Goal: Task Accomplishment & Management: Manage account settings

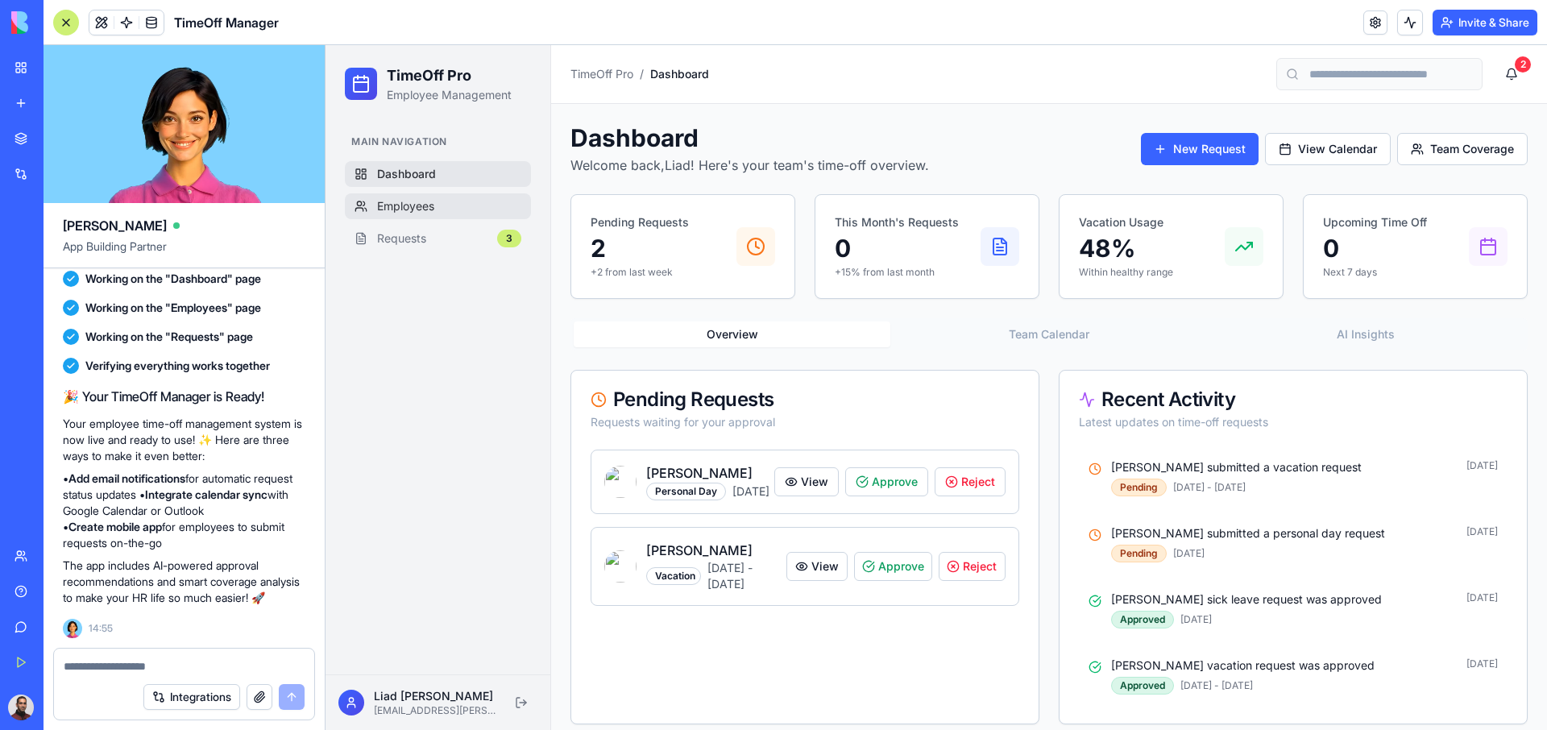
click at [396, 198] on span "Employees" at bounding box center [405, 206] width 57 height 16
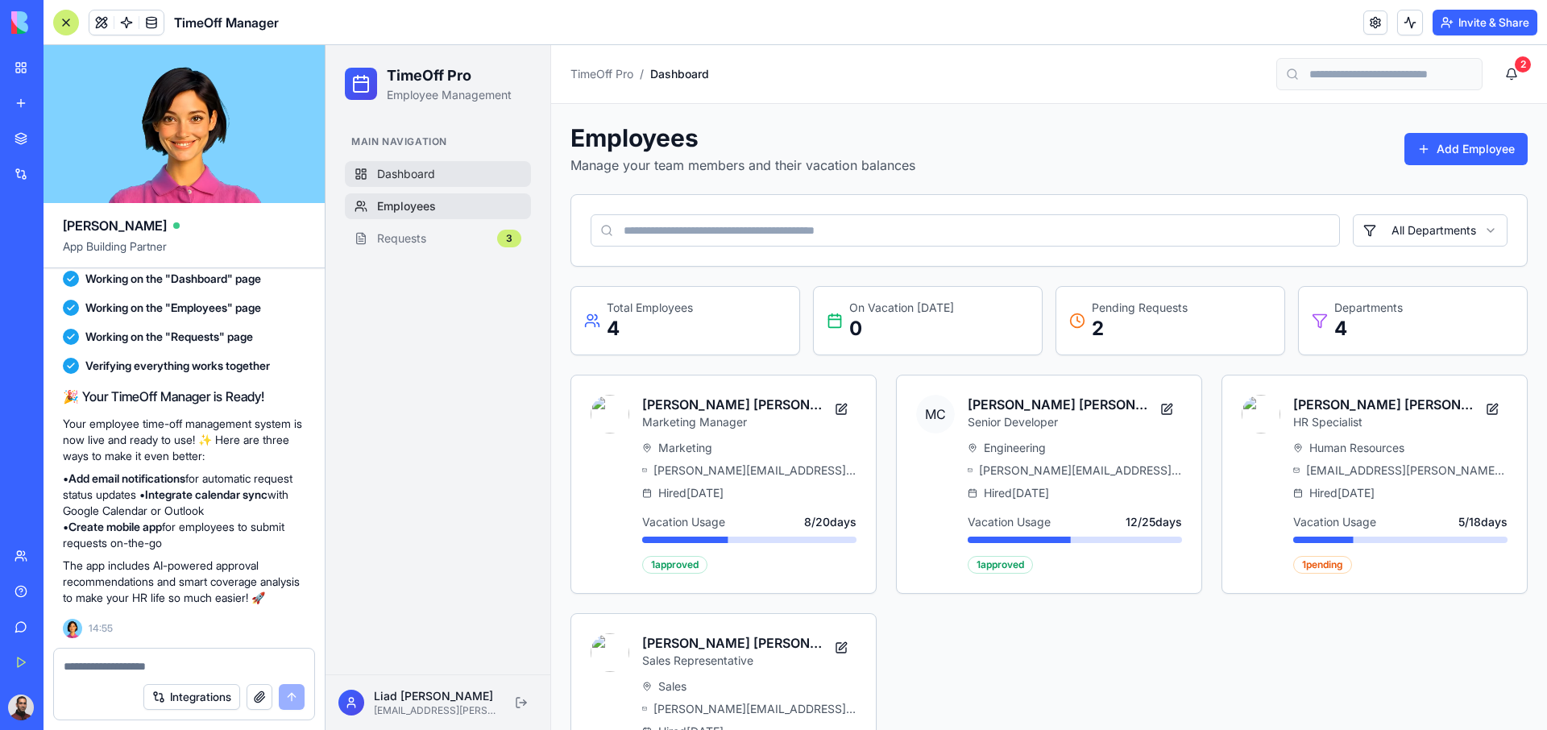
click at [438, 168] on link "Dashboard" at bounding box center [438, 174] width 186 height 26
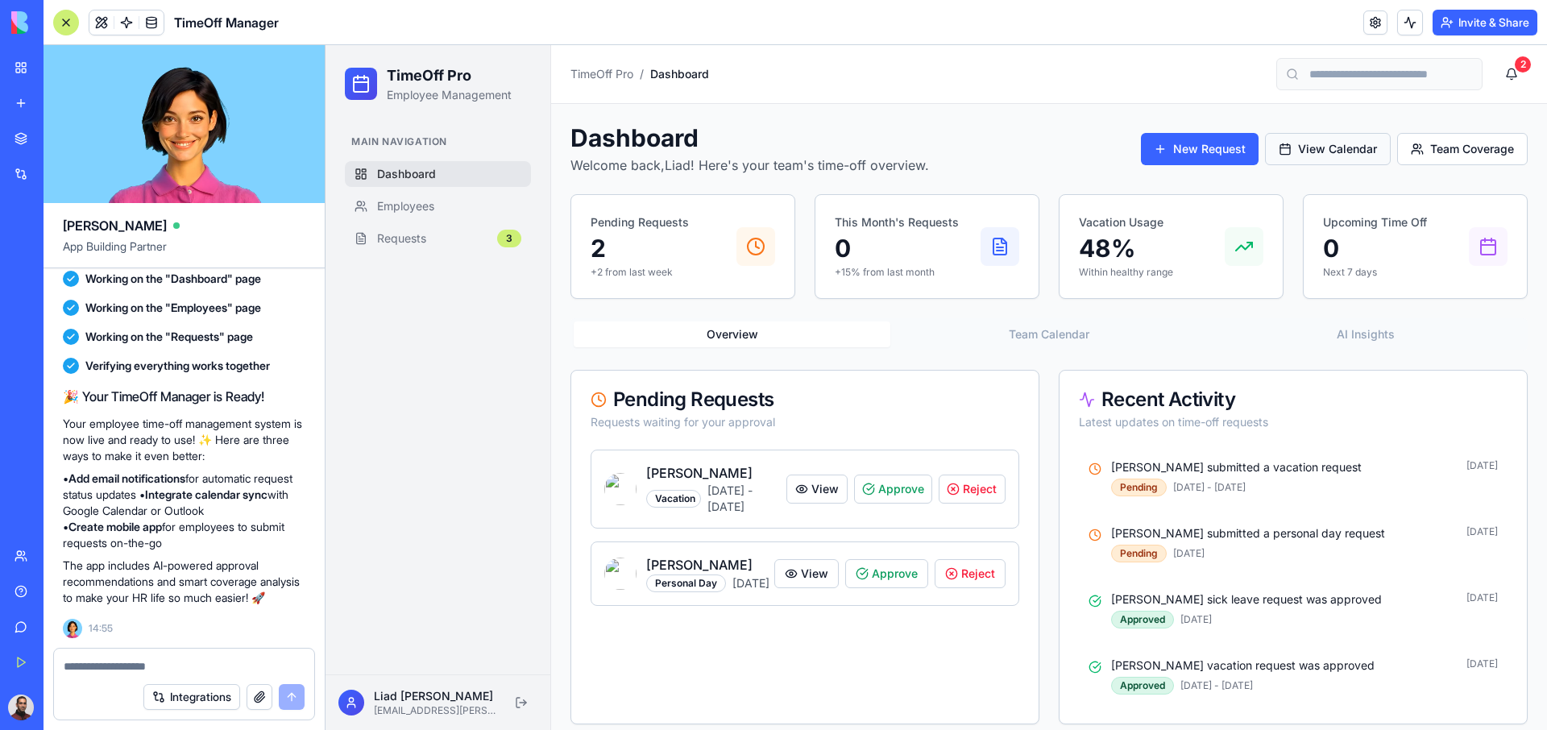
click at [1302, 145] on button "View Calendar" at bounding box center [1328, 149] width 126 height 32
click at [1319, 146] on button "View Calendar" at bounding box center [1328, 149] width 126 height 32
click at [1446, 141] on button "Team Coverage" at bounding box center [1462, 149] width 131 height 32
click at [1314, 135] on button "View Calendar" at bounding box center [1328, 149] width 126 height 32
click at [1216, 151] on button "New Request" at bounding box center [1200, 149] width 118 height 32
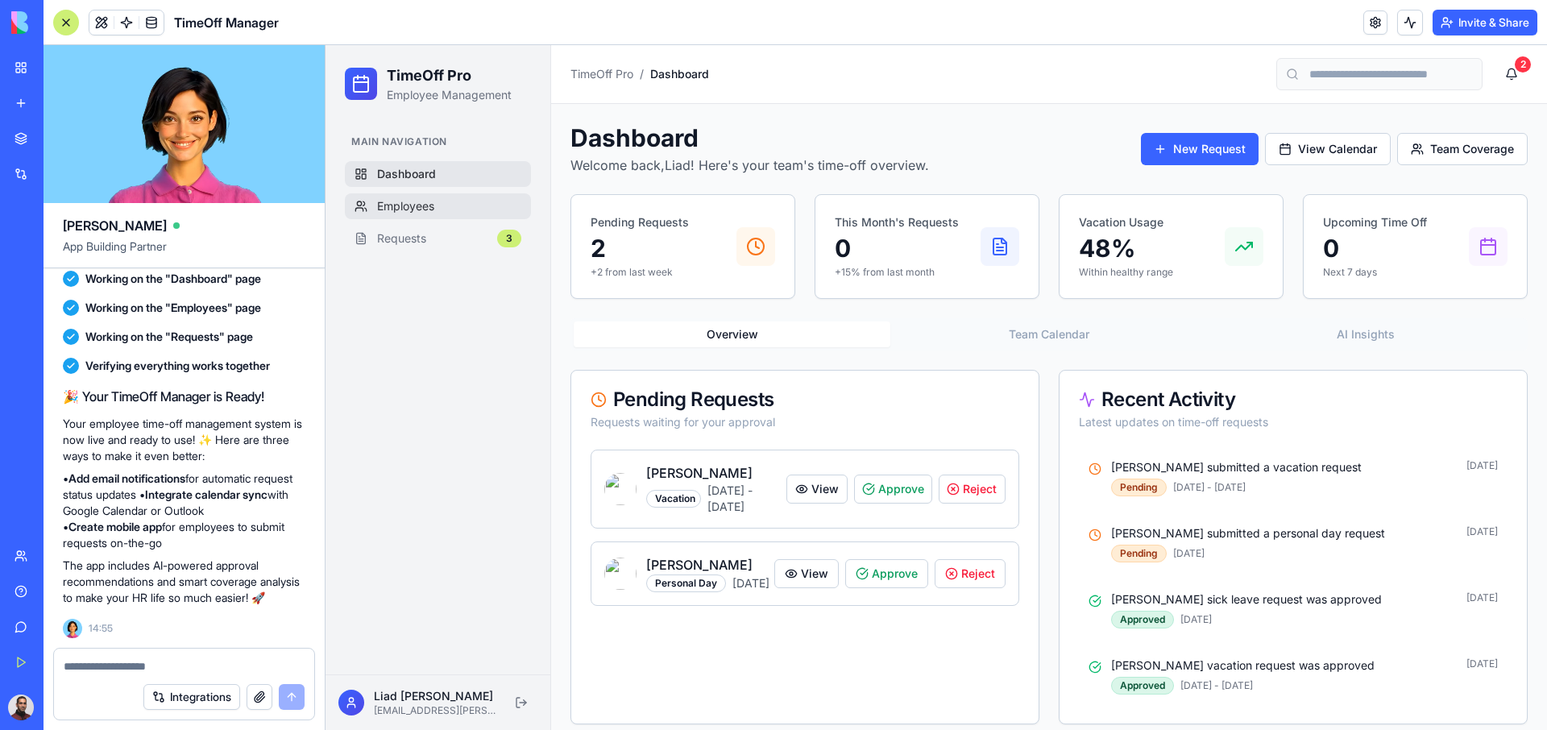
click at [388, 208] on span "Employees" at bounding box center [405, 206] width 57 height 16
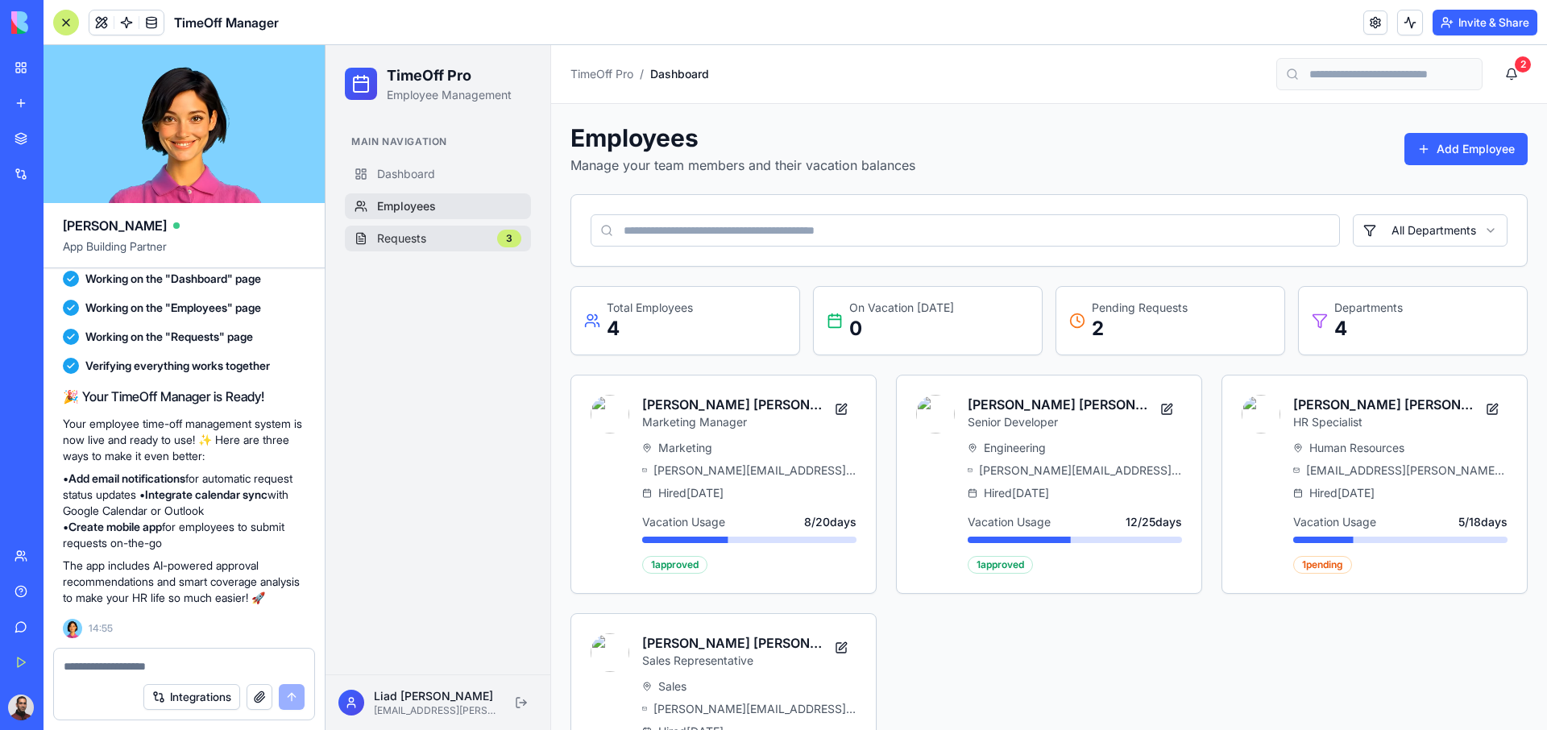
click at [388, 239] on span "Requests" at bounding box center [401, 238] width 49 height 16
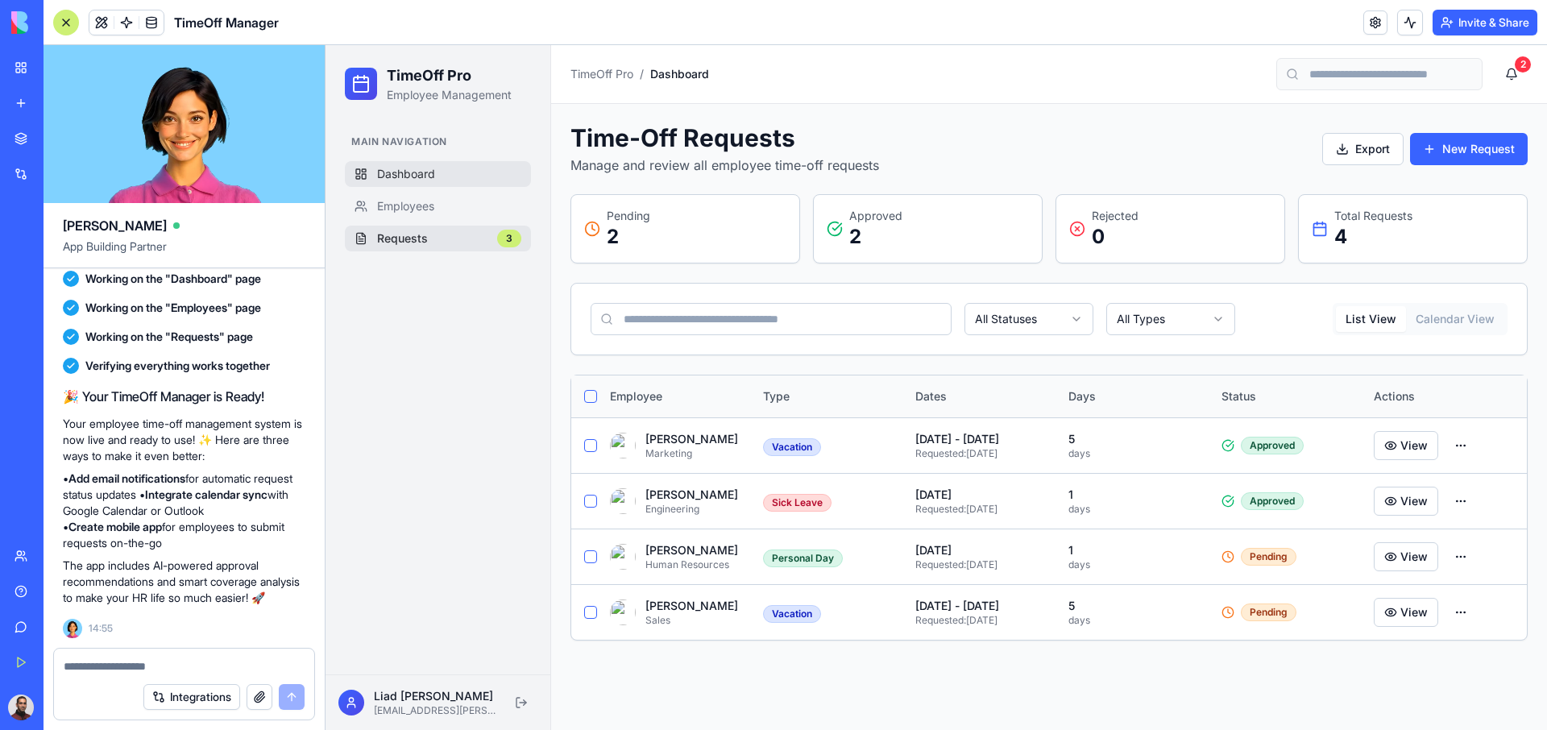
click at [405, 175] on span "Dashboard" at bounding box center [406, 174] width 58 height 16
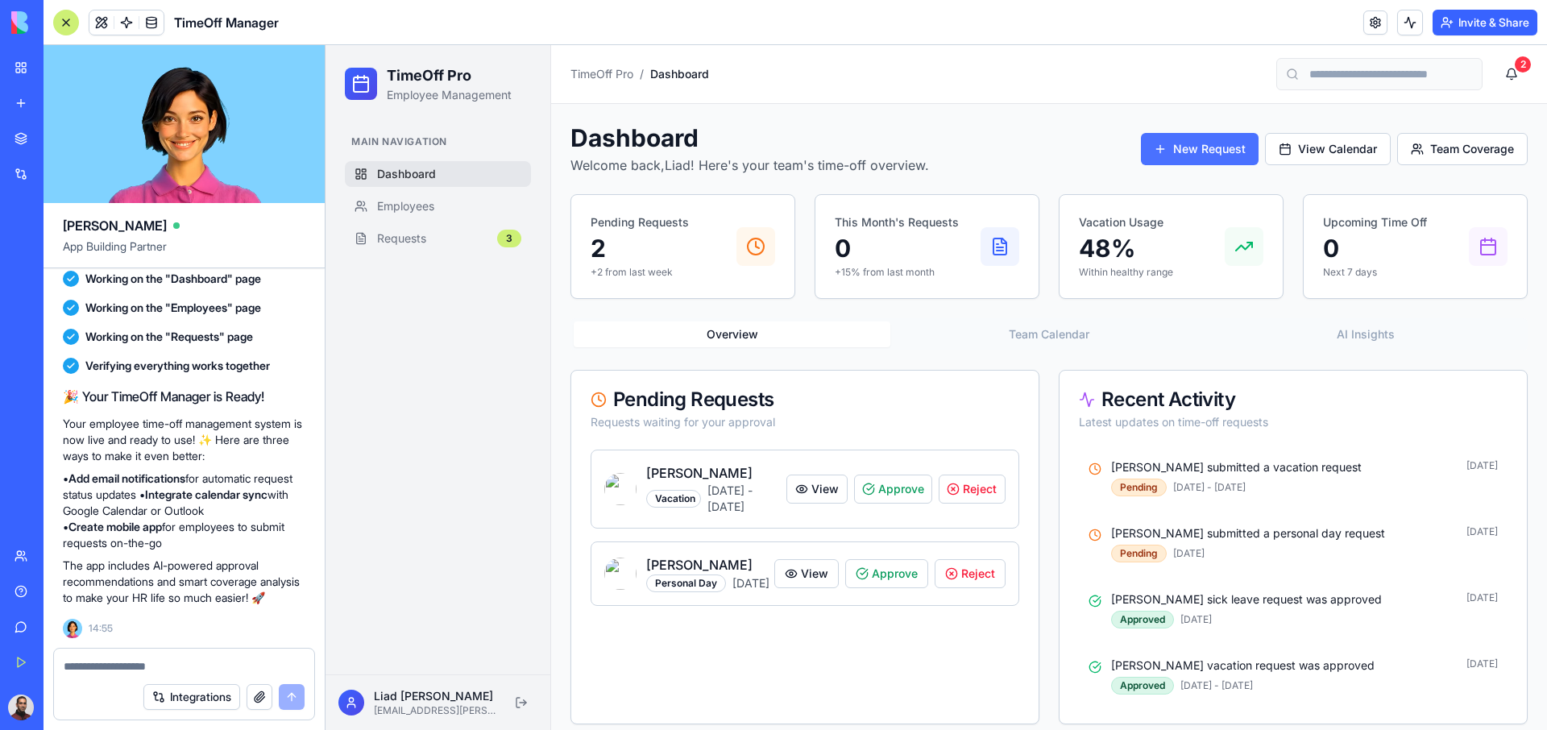
click at [1245, 161] on button "New Request" at bounding box center [1200, 149] width 118 height 32
click at [1339, 150] on button "View Calendar" at bounding box center [1328, 149] width 126 height 32
click at [1467, 151] on button "Team Coverage" at bounding box center [1462, 149] width 131 height 32
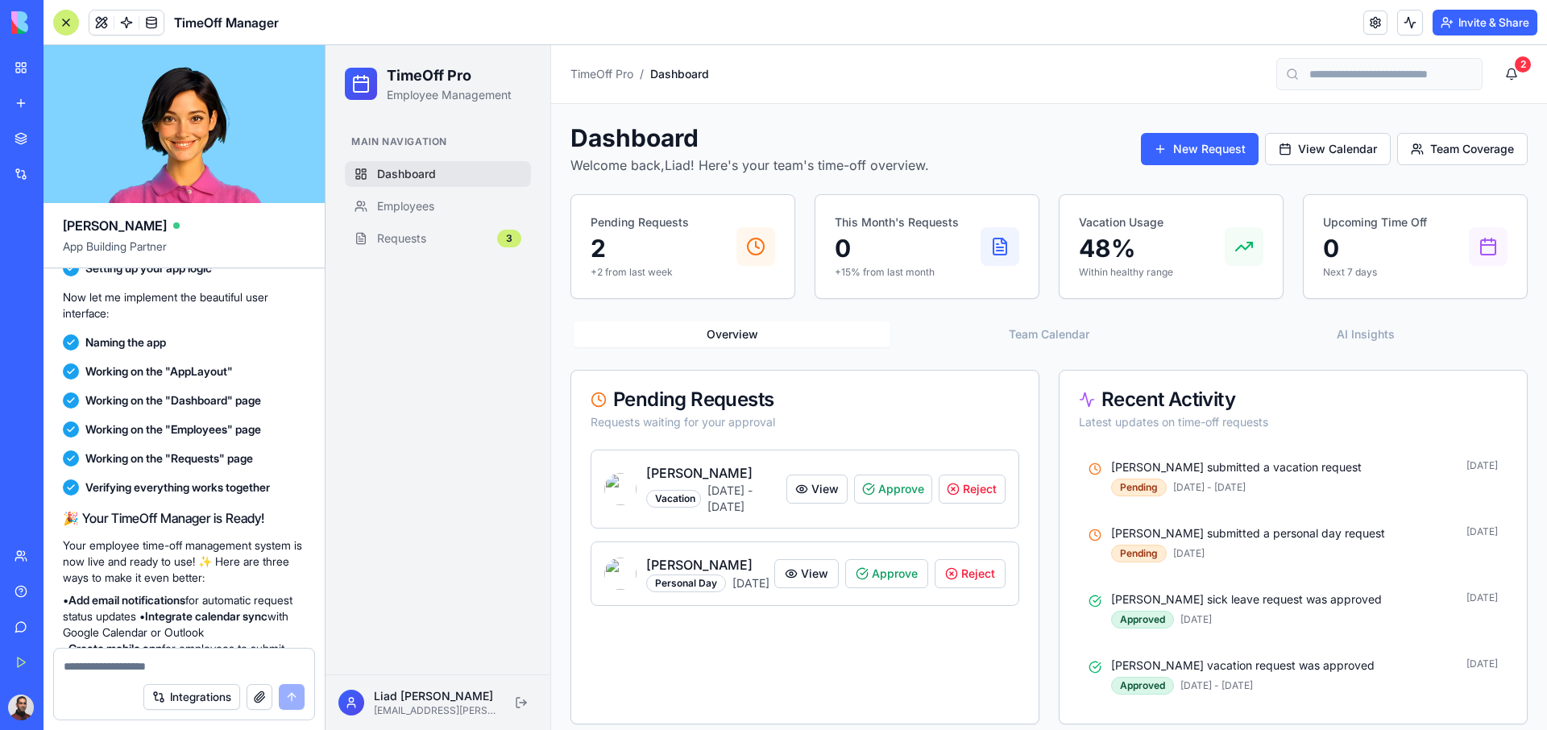
scroll to position [774, 0]
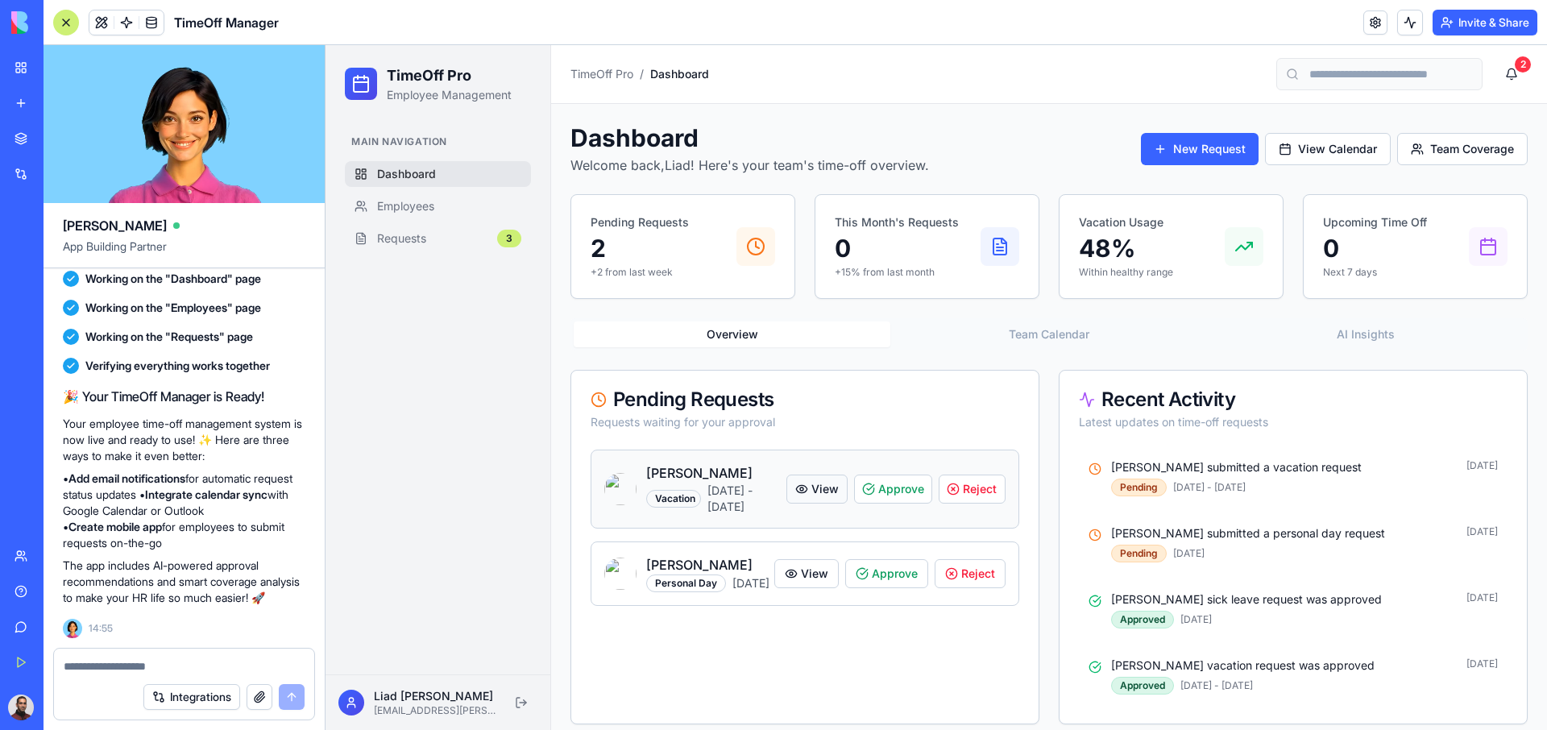
click at [843, 494] on button "View" at bounding box center [817, 489] width 61 height 29
click at [843, 480] on button "View" at bounding box center [817, 489] width 61 height 29
click at [1192, 474] on p "Alex Rodriguez submitted a vacation request" at bounding box center [1284, 467] width 346 height 16
click at [936, 521] on div "Alex Rodriguez Vacation Feb 10 - Feb 14, 2025 View Approve Reject" at bounding box center [805, 489] width 429 height 79
click at [1522, 63] on div "2" at bounding box center [1523, 64] width 16 height 16
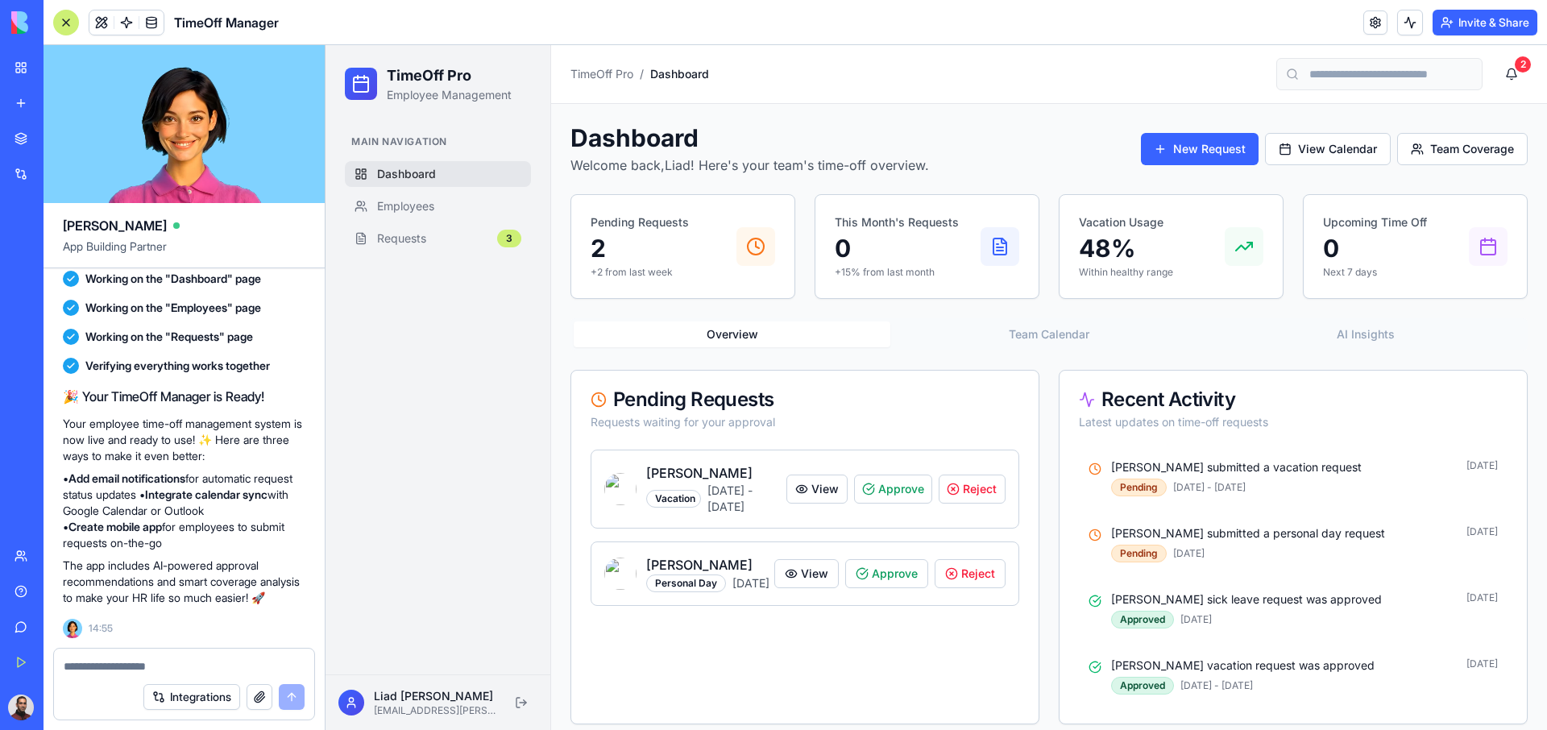
click at [1416, 69] on input at bounding box center [1380, 74] width 206 height 32
click at [645, 82] on div "Toggle sidebar TimeOff Pro / Dashboard 2" at bounding box center [1049, 74] width 957 height 32
click at [429, 233] on link "Requests 3" at bounding box center [438, 239] width 186 height 26
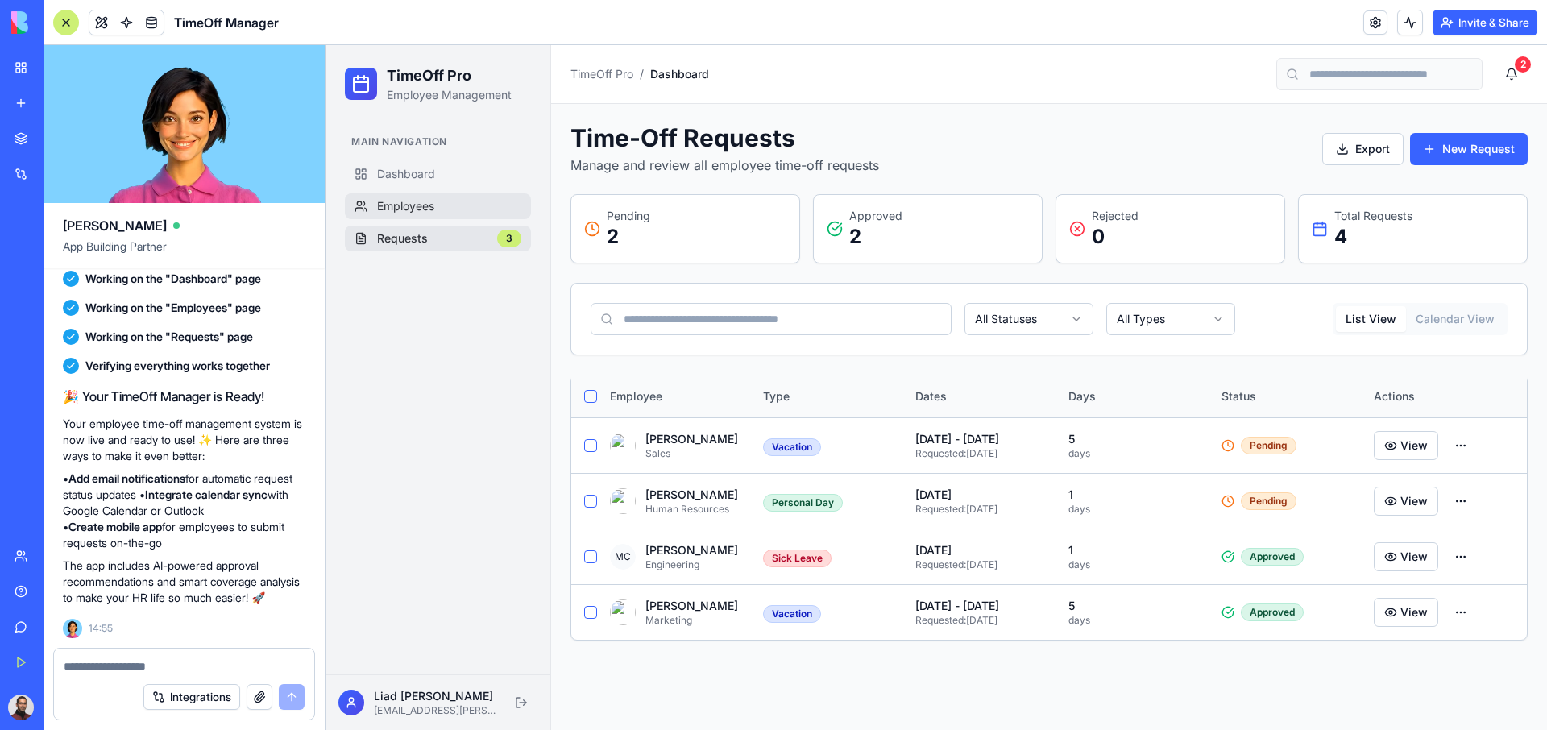
click at [409, 210] on span "Employees" at bounding box center [405, 206] width 57 height 16
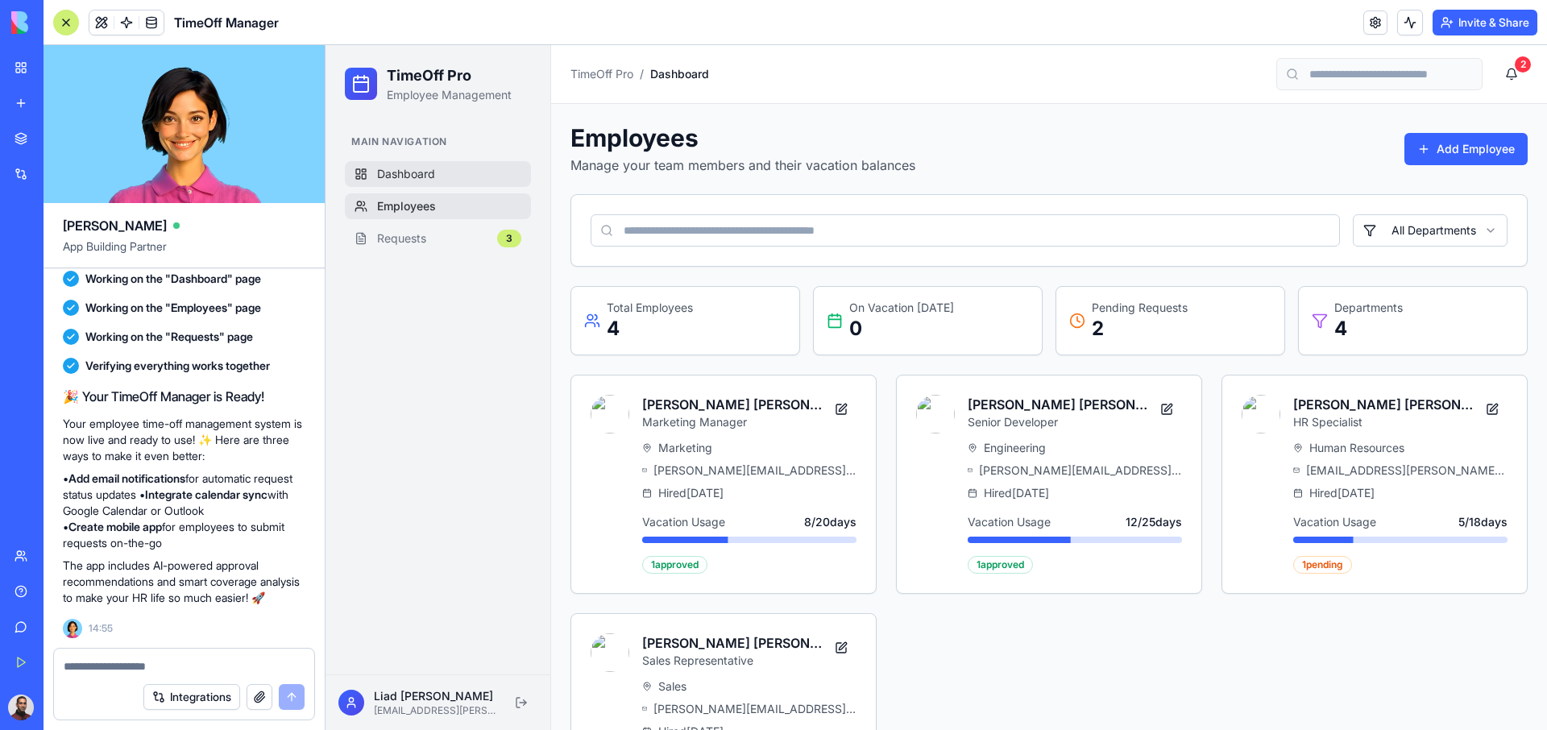
click at [422, 162] on link "Dashboard" at bounding box center [438, 174] width 186 height 26
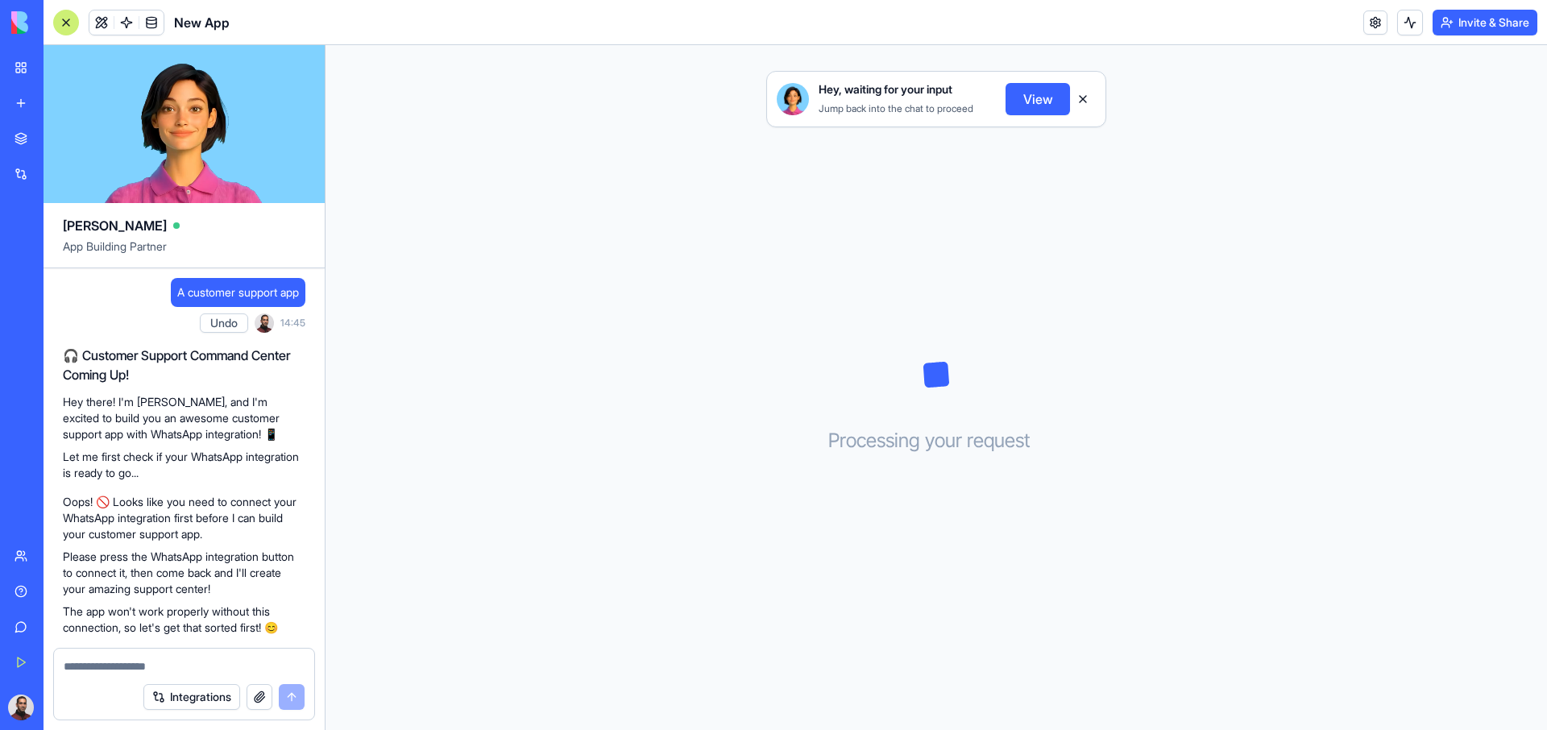
scroll to position [162, 0]
